Goal: Task Accomplishment & Management: Use online tool/utility

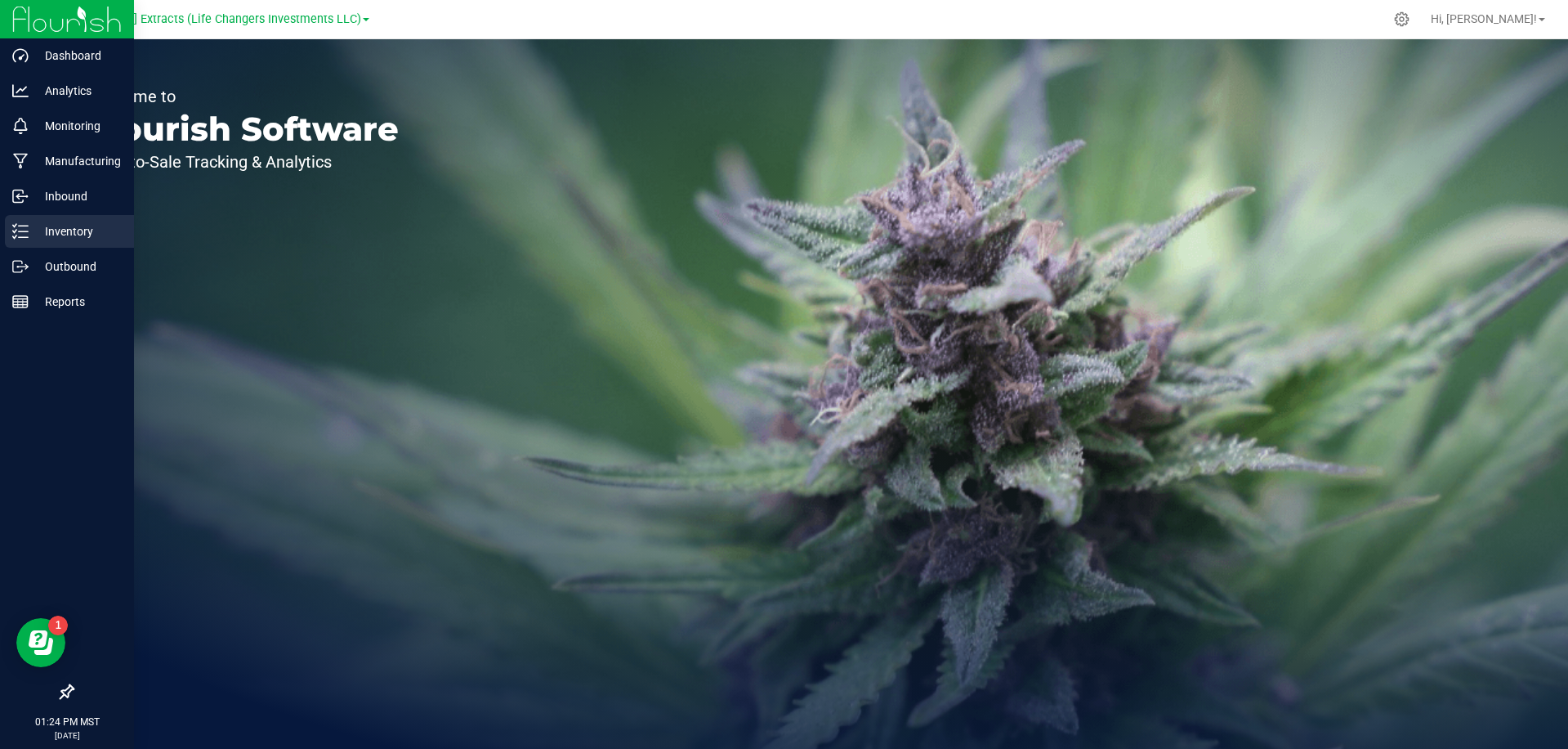
click at [24, 235] on icon at bounding box center [21, 232] width 16 height 16
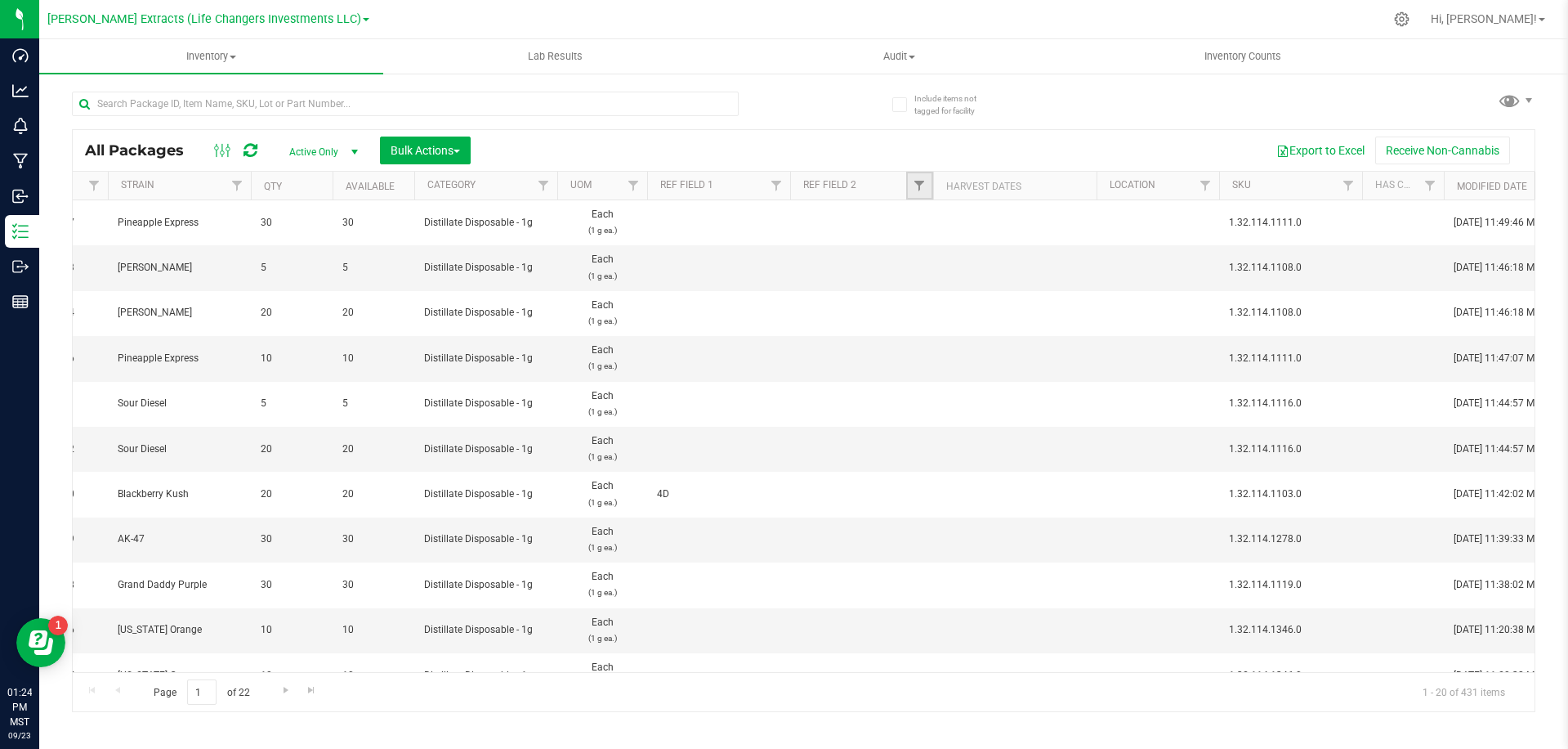
click at [911, 185] on link "Filter" at bounding box center [919, 186] width 27 height 28
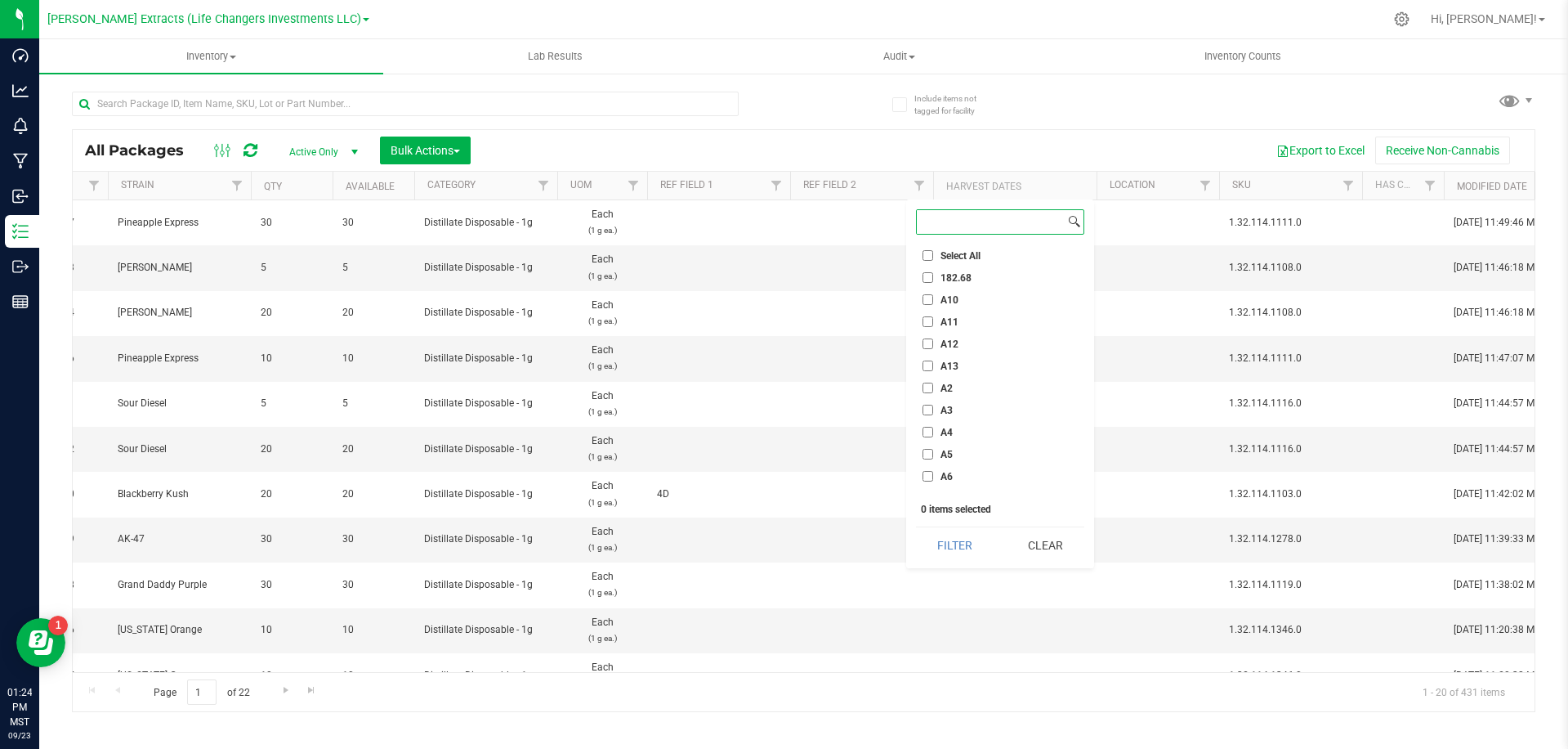
click at [932, 217] on input at bounding box center [990, 222] width 148 height 24
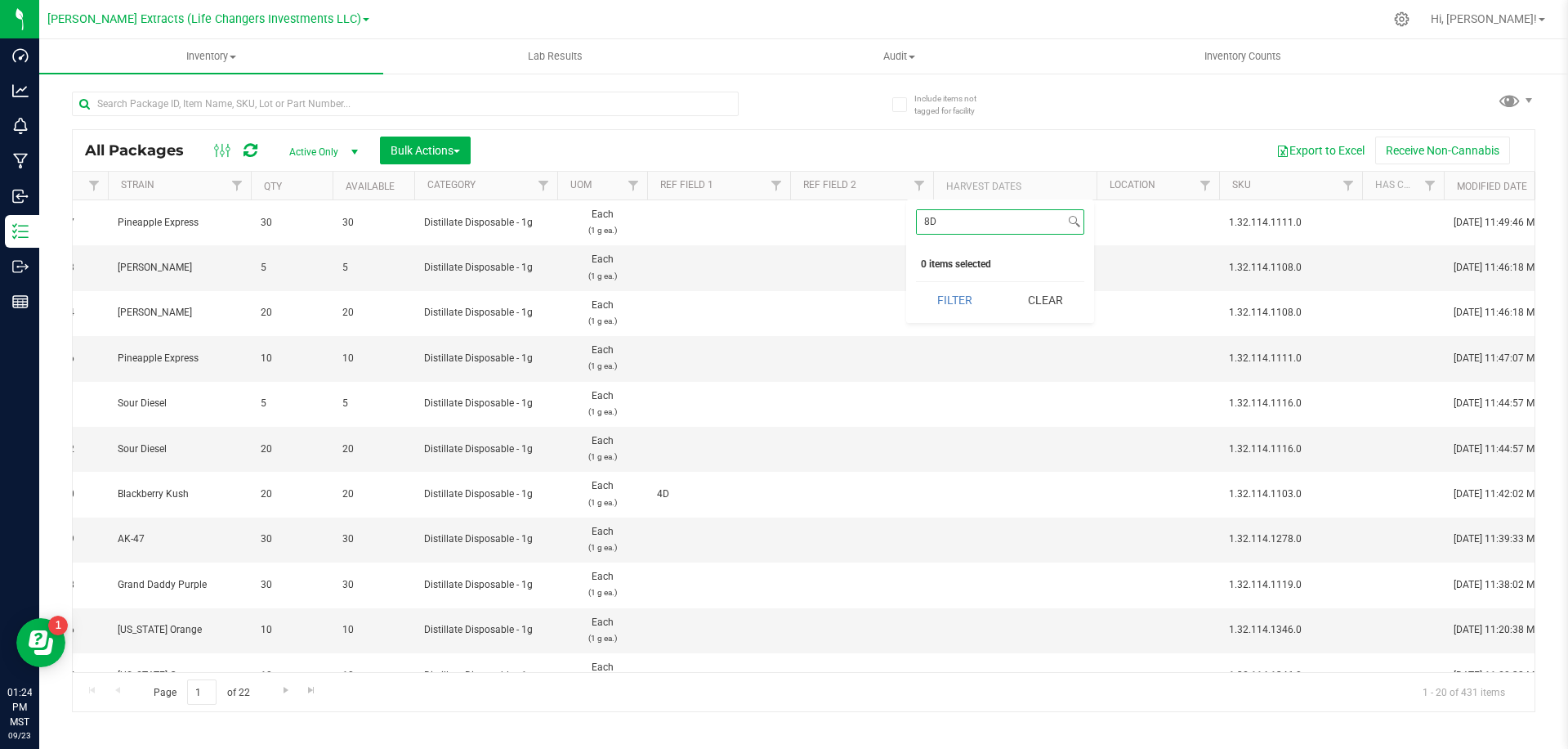
type input "8"
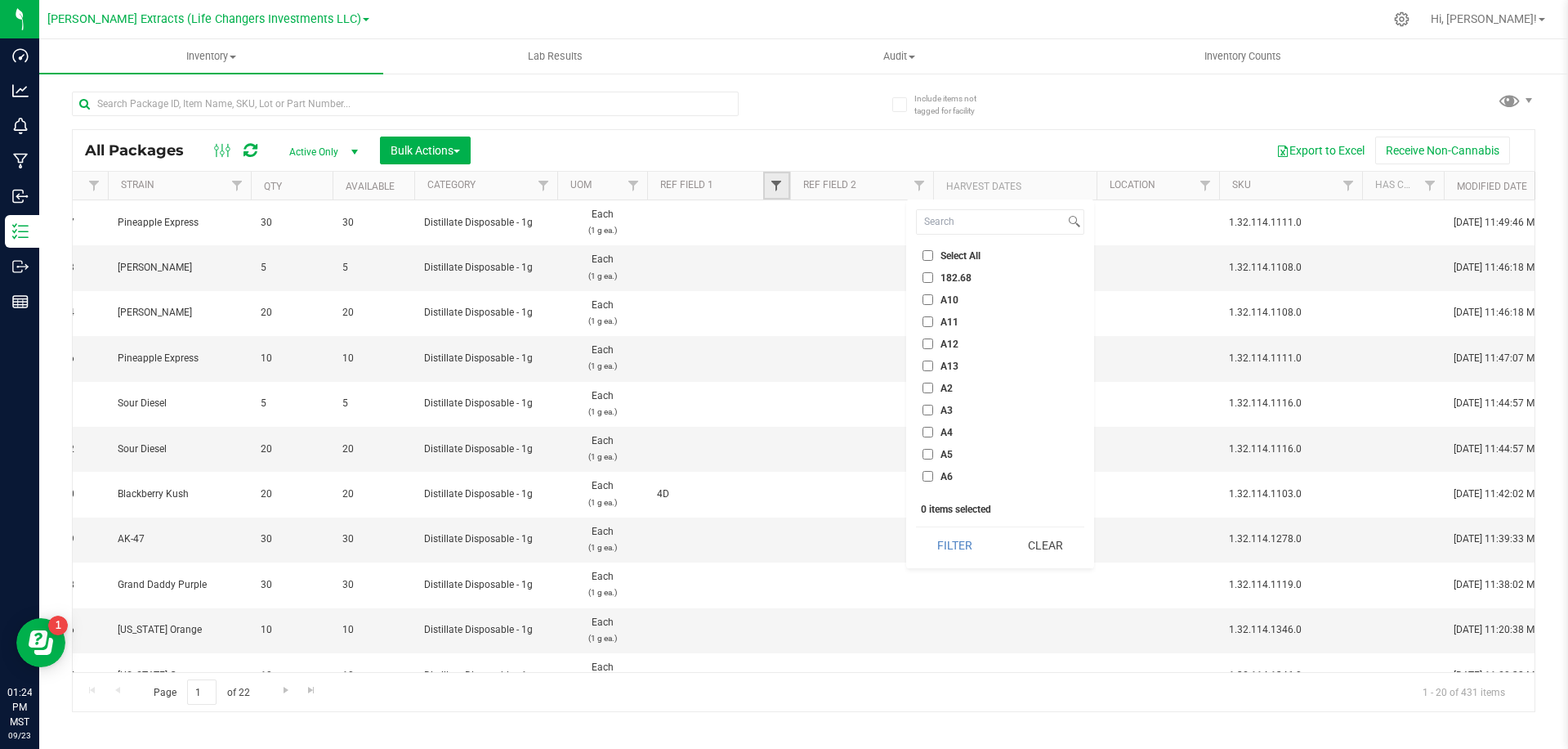
click at [773, 183] on span "Filter" at bounding box center [777, 186] width 13 height 13
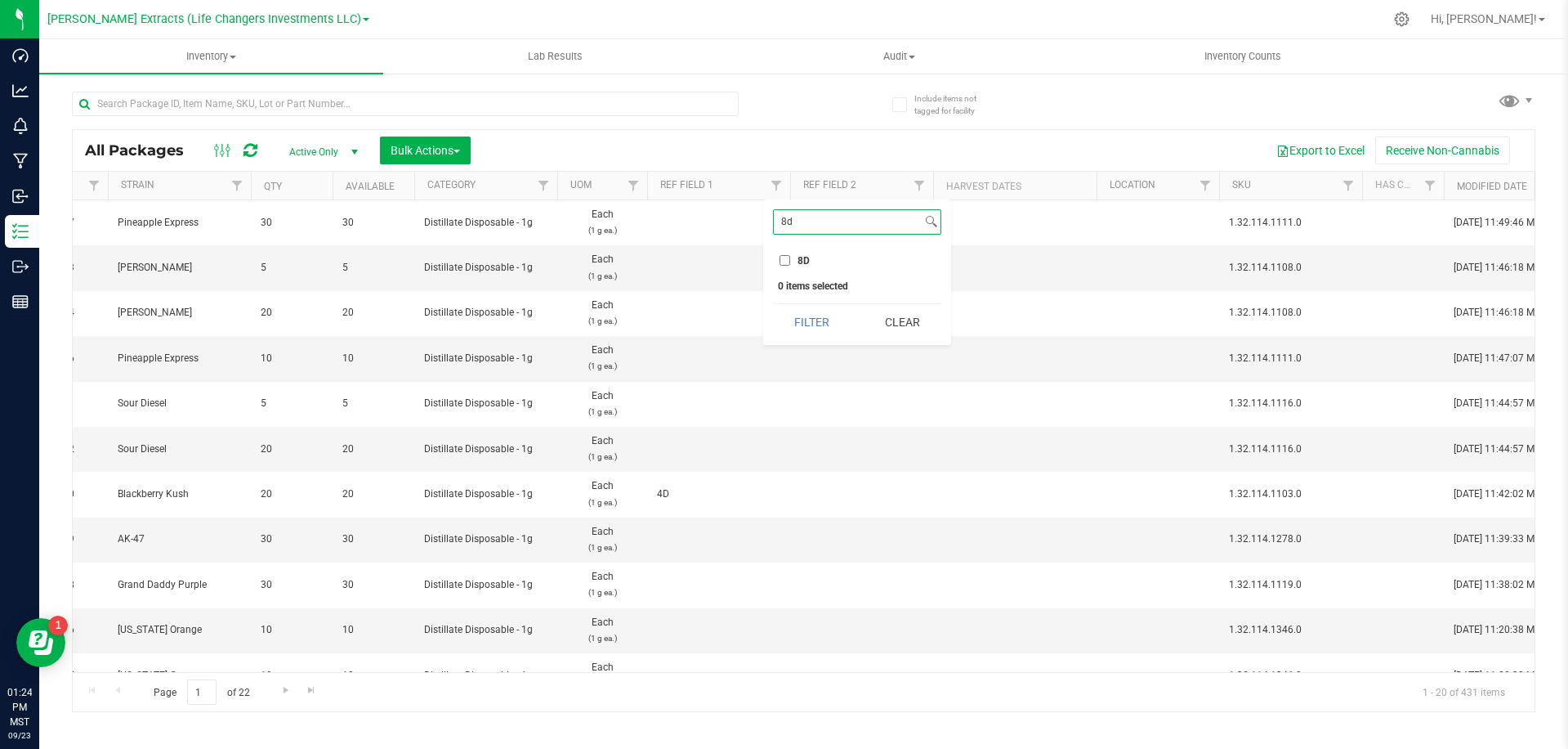
type input "8d"
click at [790, 262] on input "8D" at bounding box center [785, 260] width 11 height 11
checkbox input "true"
click at [801, 316] on button "Filter" at bounding box center [812, 323] width 78 height 36
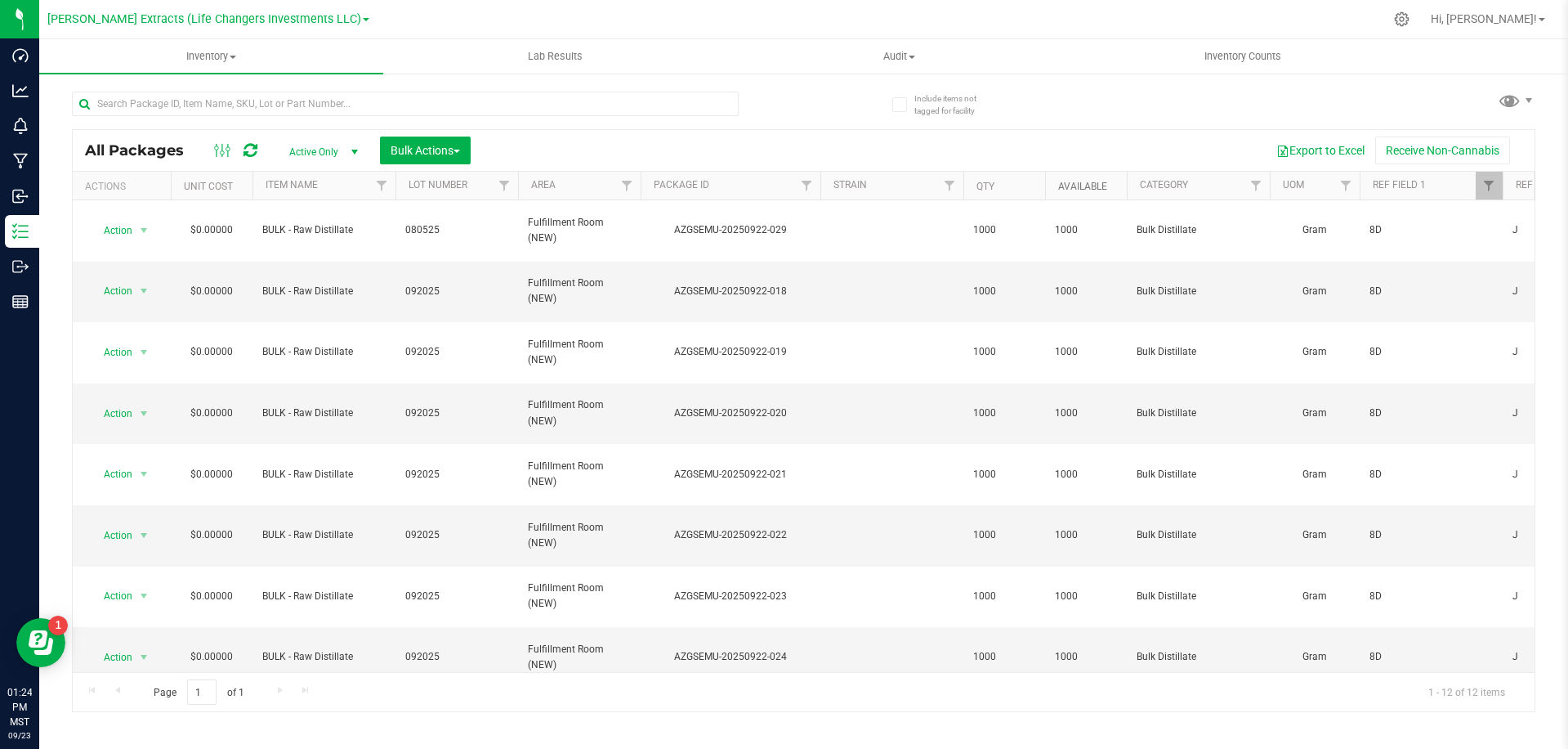
click at [1082, 181] on link "Available" at bounding box center [1082, 186] width 49 height 12
click at [1082, 181] on link "Available" at bounding box center [1092, 186] width 68 height 12
drag, startPoint x: 805, startPoint y: 139, endPoint x: 796, endPoint y: 150, distance: 14.2
click at [805, 139] on div "Export to Excel Receive Non-Cannabis" at bounding box center [1002, 151] width 1040 height 28
click at [820, 104] on div "All Packages Active Only Active Only Lab Samples Locked All Bulk Actions Add to…" at bounding box center [804, 393] width 1464 height 636
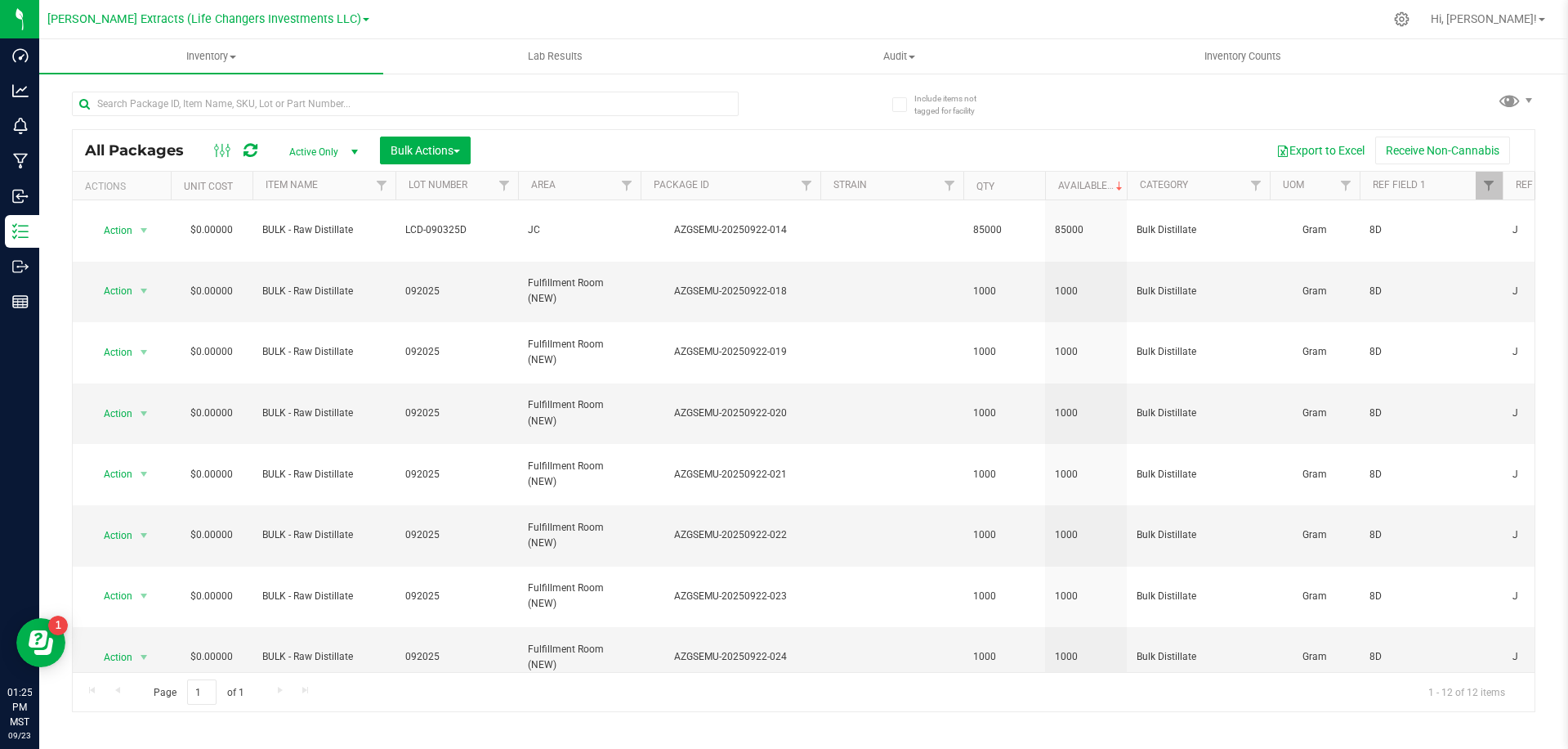
click at [820, 104] on div "All Packages Active Only Active Only Lab Samples Locked All Bulk Actions Add to…" at bounding box center [804, 393] width 1464 height 636
click at [741, 15] on div at bounding box center [880, 19] width 1007 height 32
click at [606, 144] on div "Export to Excel Receive Non-Cannabis" at bounding box center [1002, 151] width 1040 height 28
click at [832, 16] on div at bounding box center [880, 19] width 1007 height 32
click at [376, 17] on div at bounding box center [880, 19] width 1007 height 32
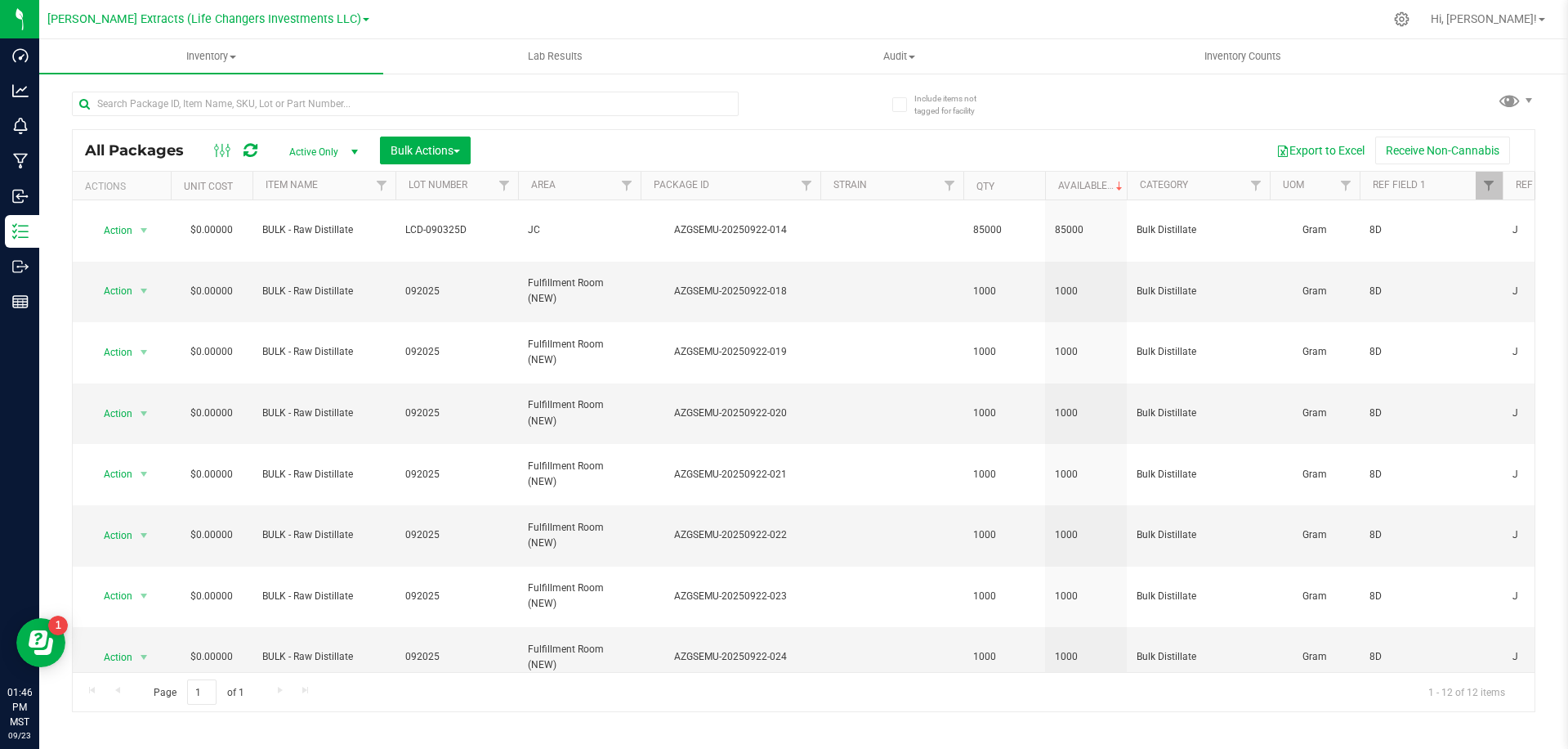
click at [376, 17] on div at bounding box center [880, 19] width 1007 height 32
drag, startPoint x: 359, startPoint y: 17, endPoint x: 382, endPoint y: 2, distance: 27.5
click at [376, 15] on div at bounding box center [880, 19] width 1007 height 32
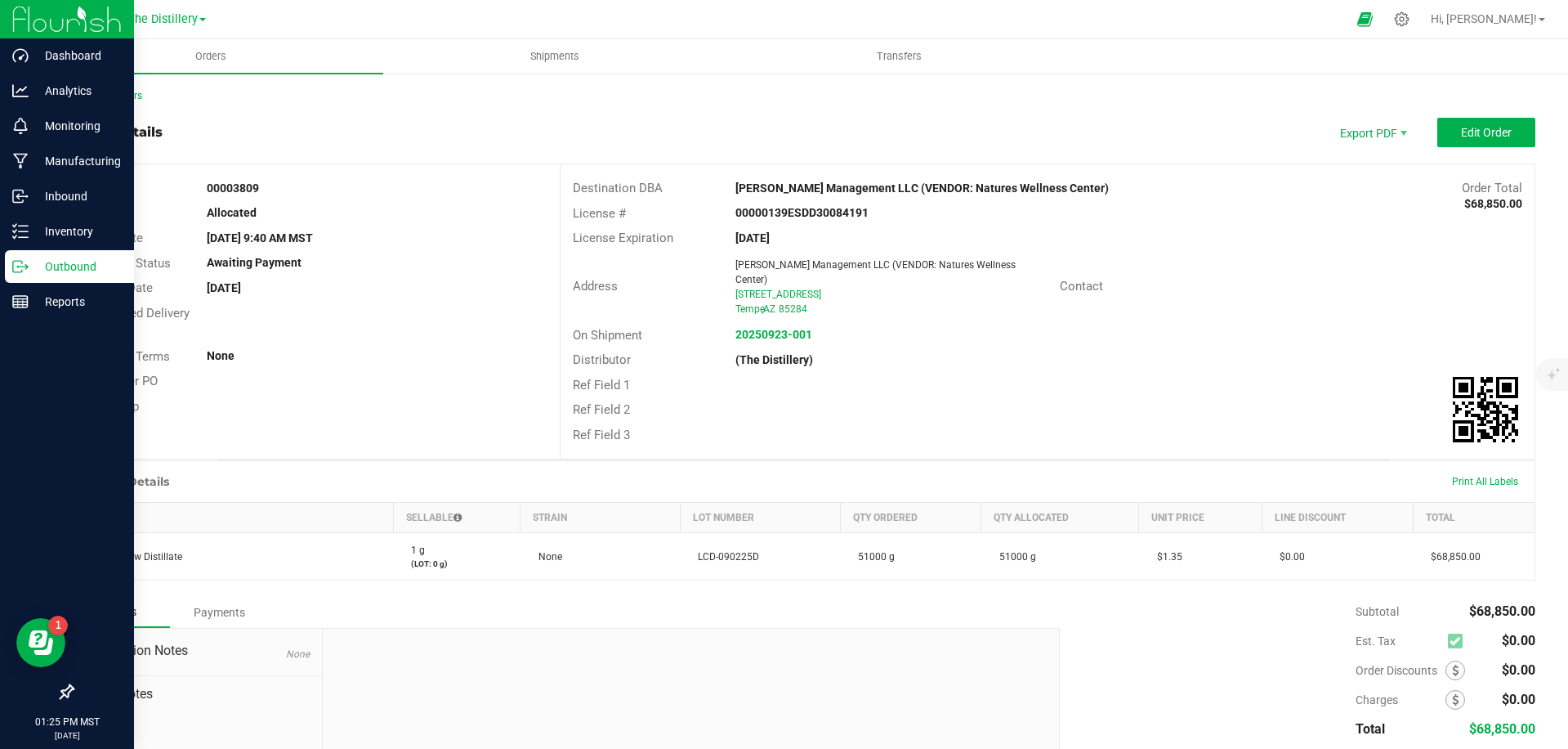
click at [44, 264] on p "Outbound" at bounding box center [77, 266] width 98 height 20
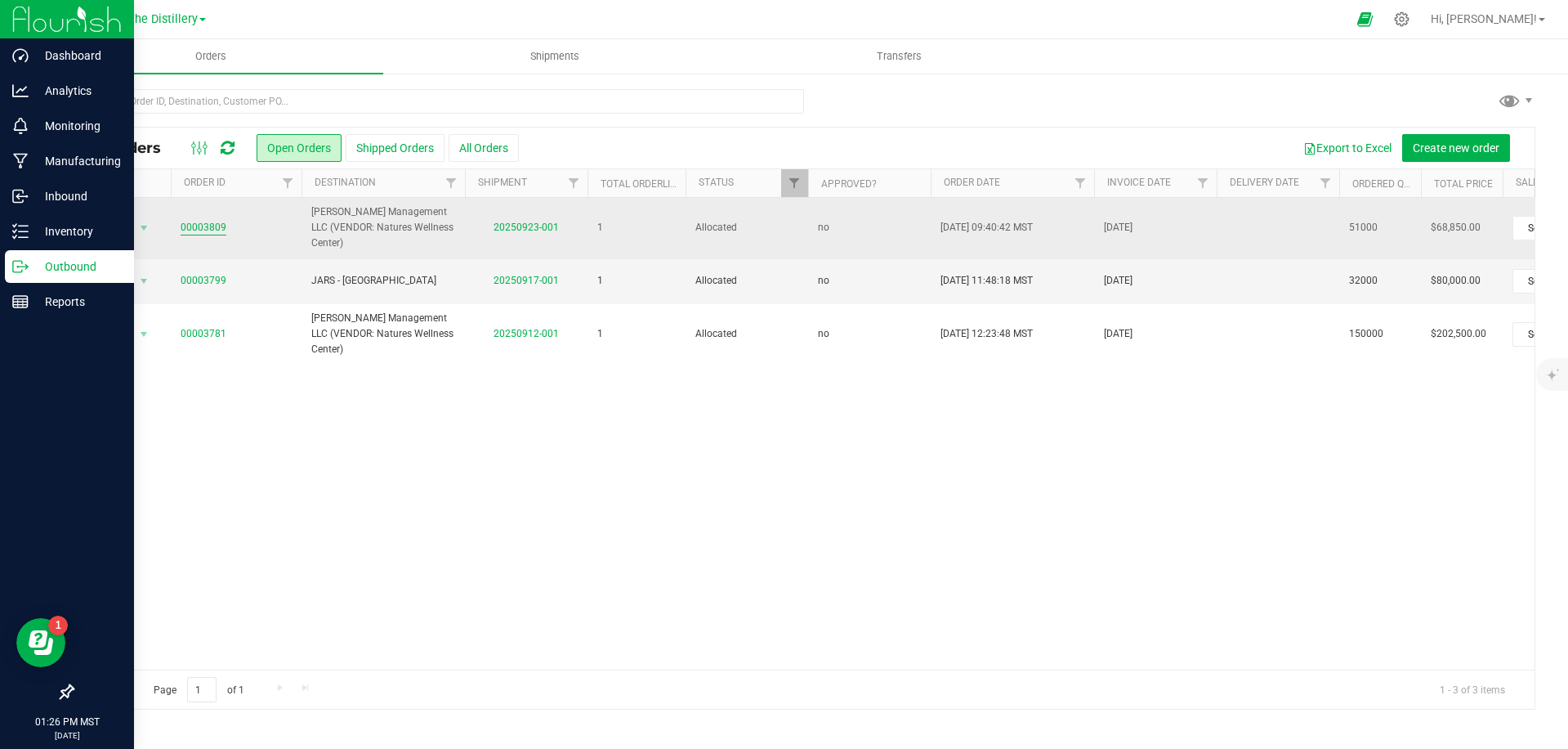
click at [205, 227] on link "00003809" at bounding box center [204, 228] width 46 height 16
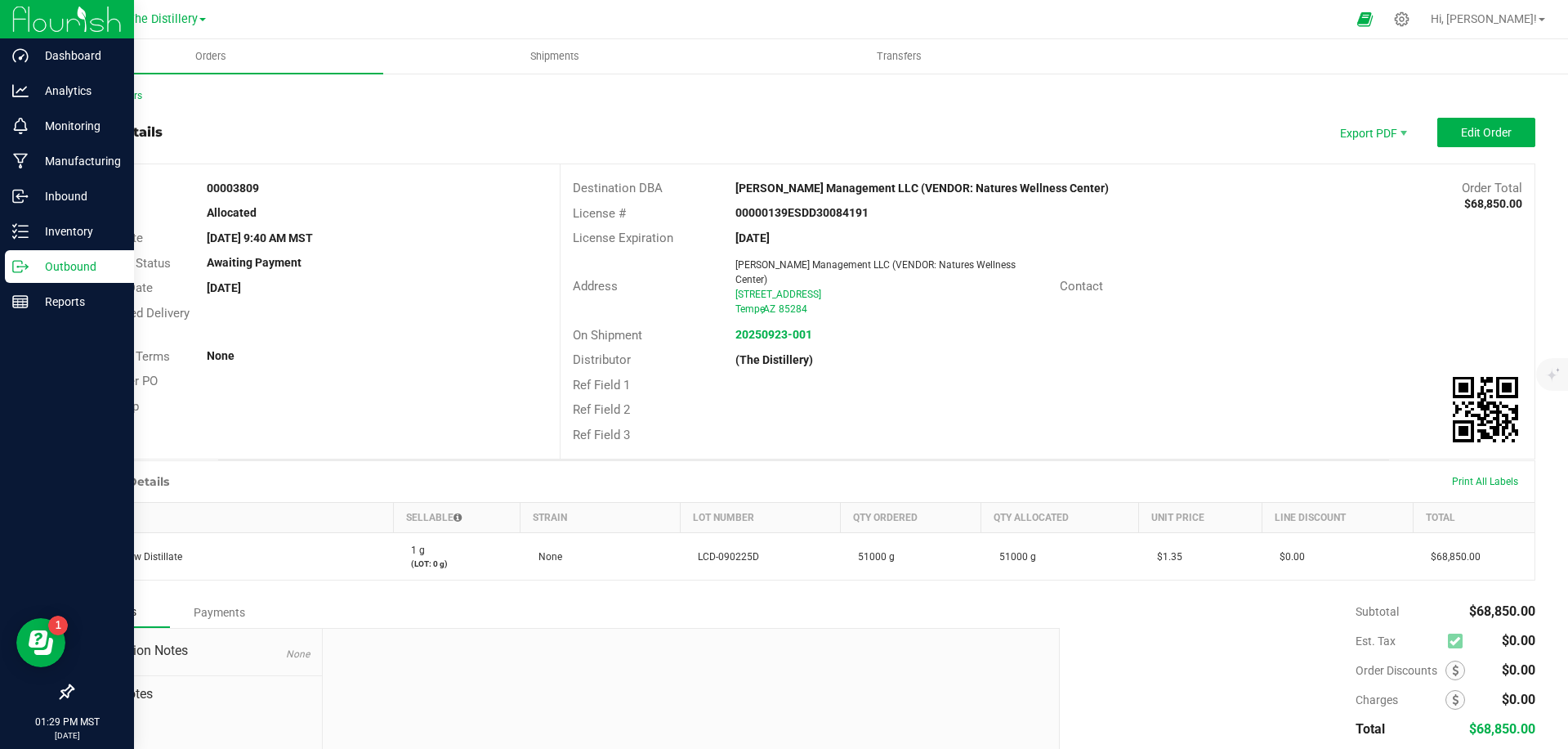
click at [1123, 282] on div "Contact" at bounding box center [1129, 286] width 162 height 19
click at [1120, 277] on div "Contact" at bounding box center [1129, 286] width 162 height 19
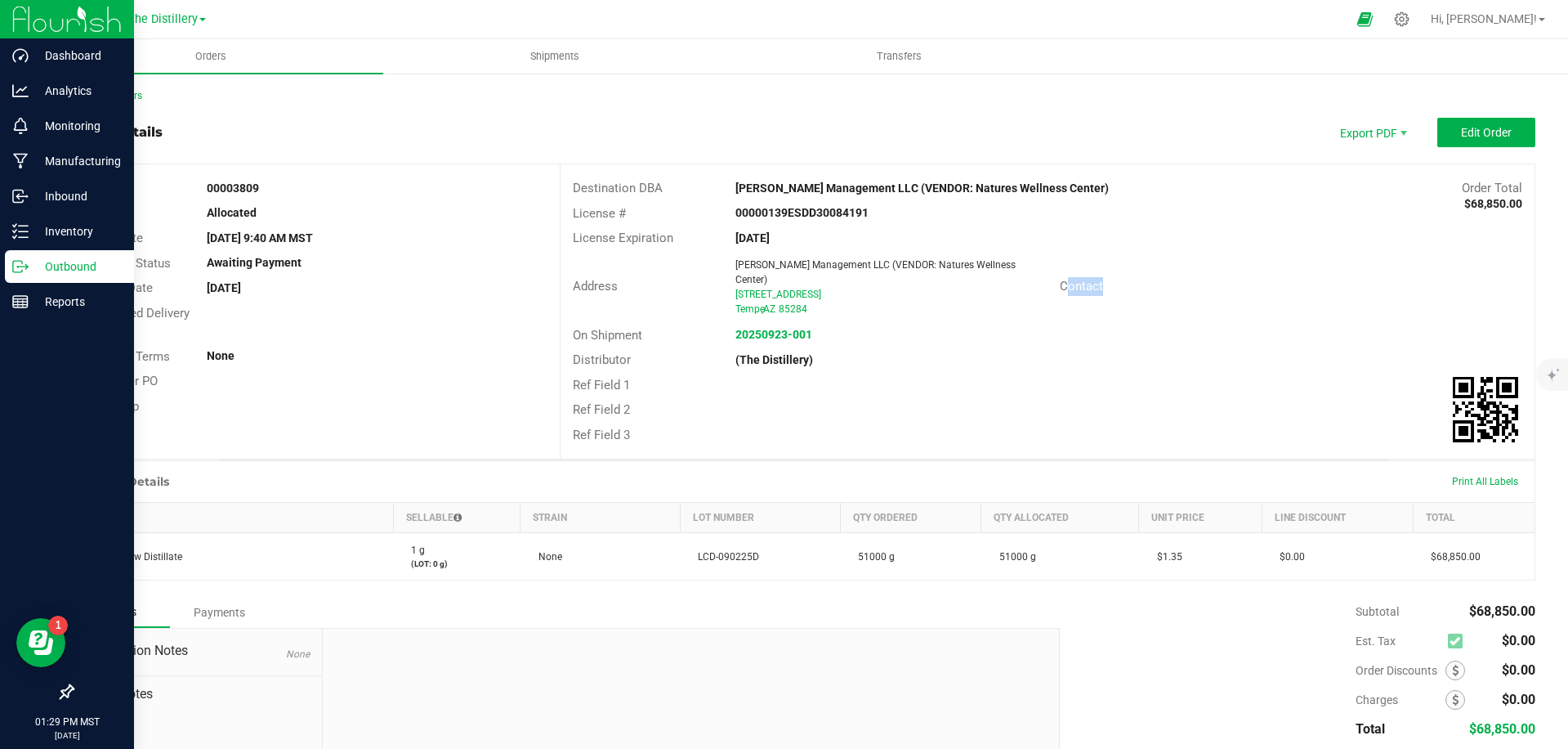
click at [1120, 277] on div "Contact" at bounding box center [1129, 286] width 162 height 19
drag, startPoint x: 1120, startPoint y: 275, endPoint x: 773, endPoint y: 272, distance: 347.0
click at [1120, 277] on div "Contact" at bounding box center [1129, 286] width 162 height 19
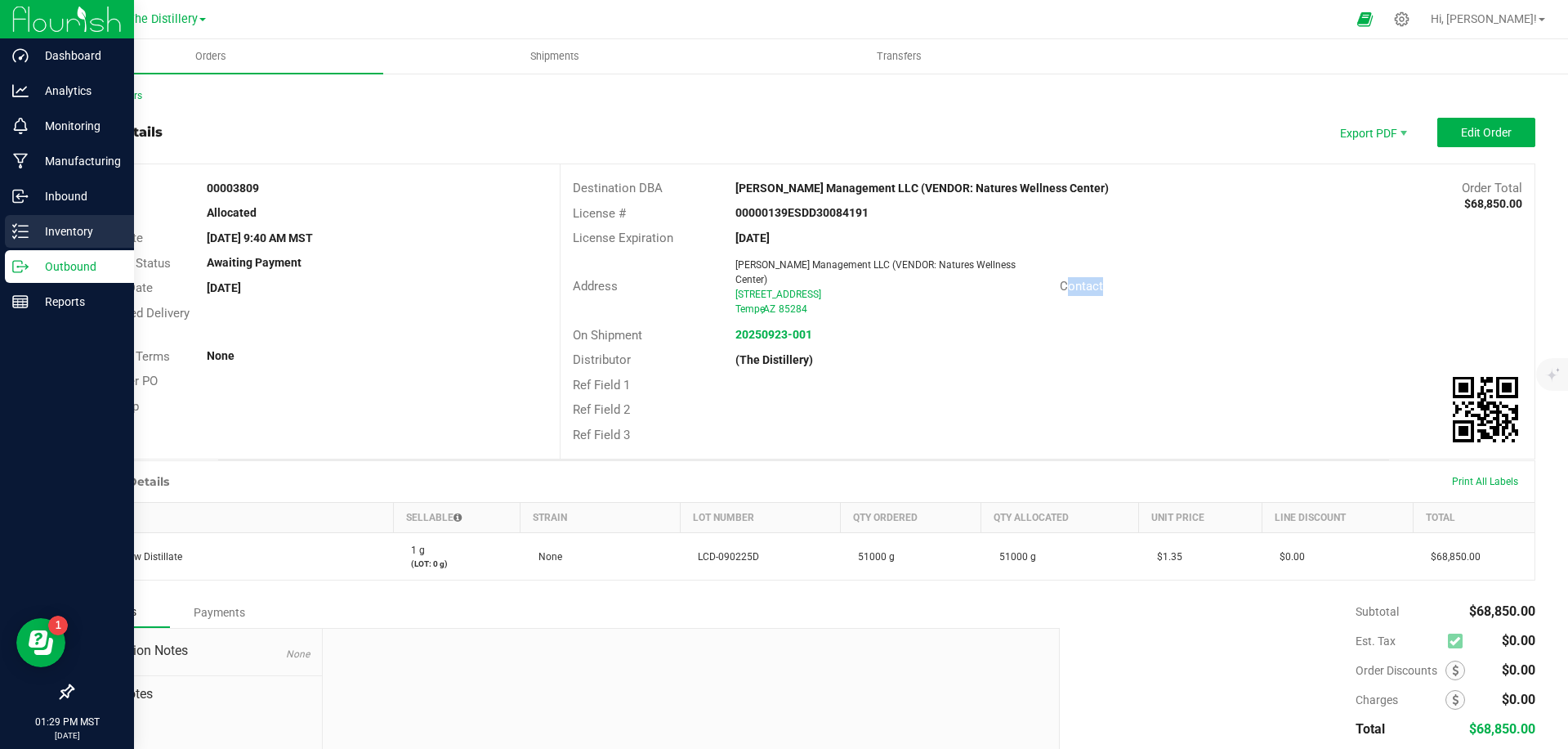
click at [14, 229] on icon at bounding box center [21, 232] width 16 height 16
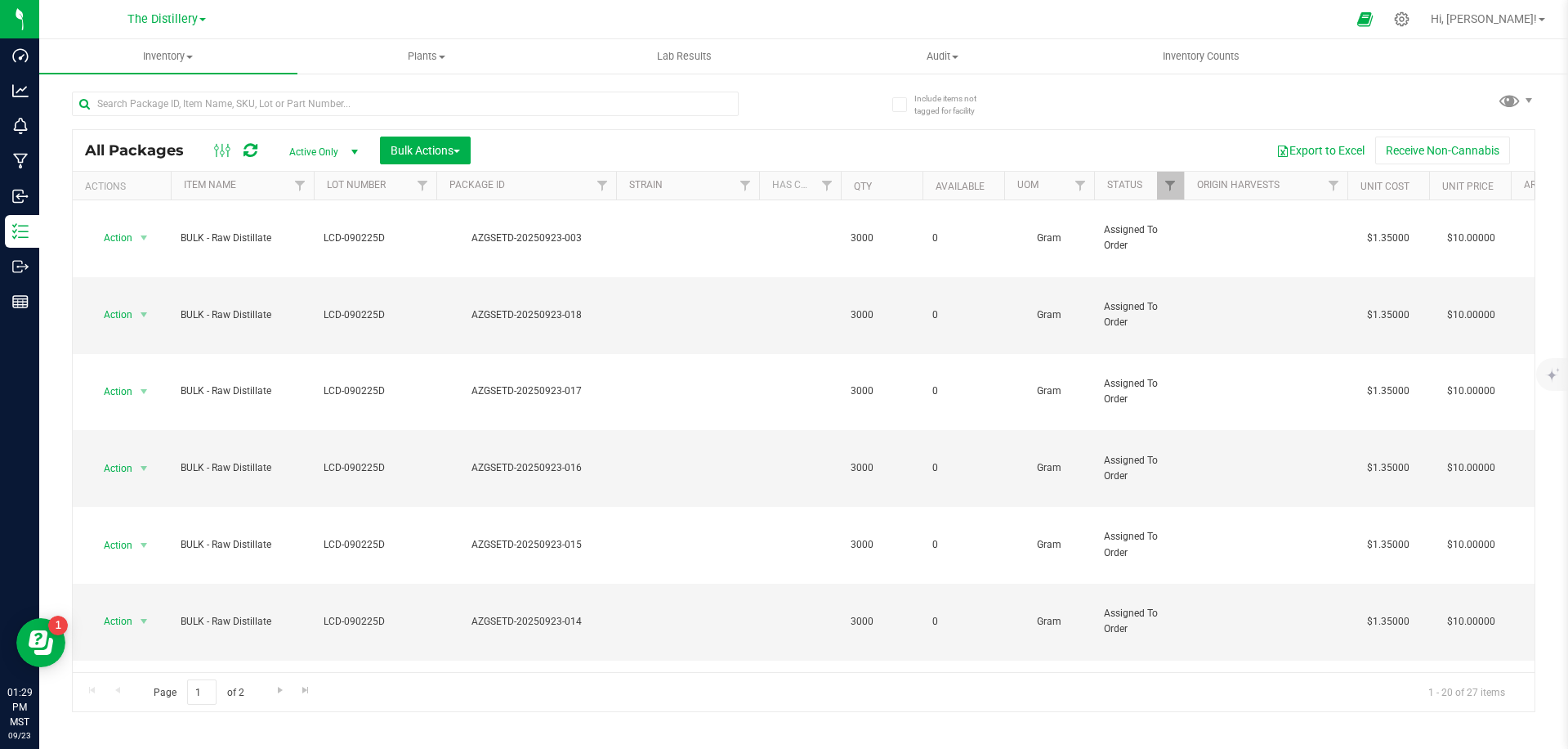
click at [568, 143] on div "Export to Excel Receive Non-Cannabis" at bounding box center [1002, 151] width 1040 height 28
click at [767, 120] on div at bounding box center [438, 102] width 732 height 52
click at [742, 146] on div "Export to Excel Receive Non-Cannabis" at bounding box center [1002, 151] width 1040 height 28
